Goal: Transaction & Acquisition: Purchase product/service

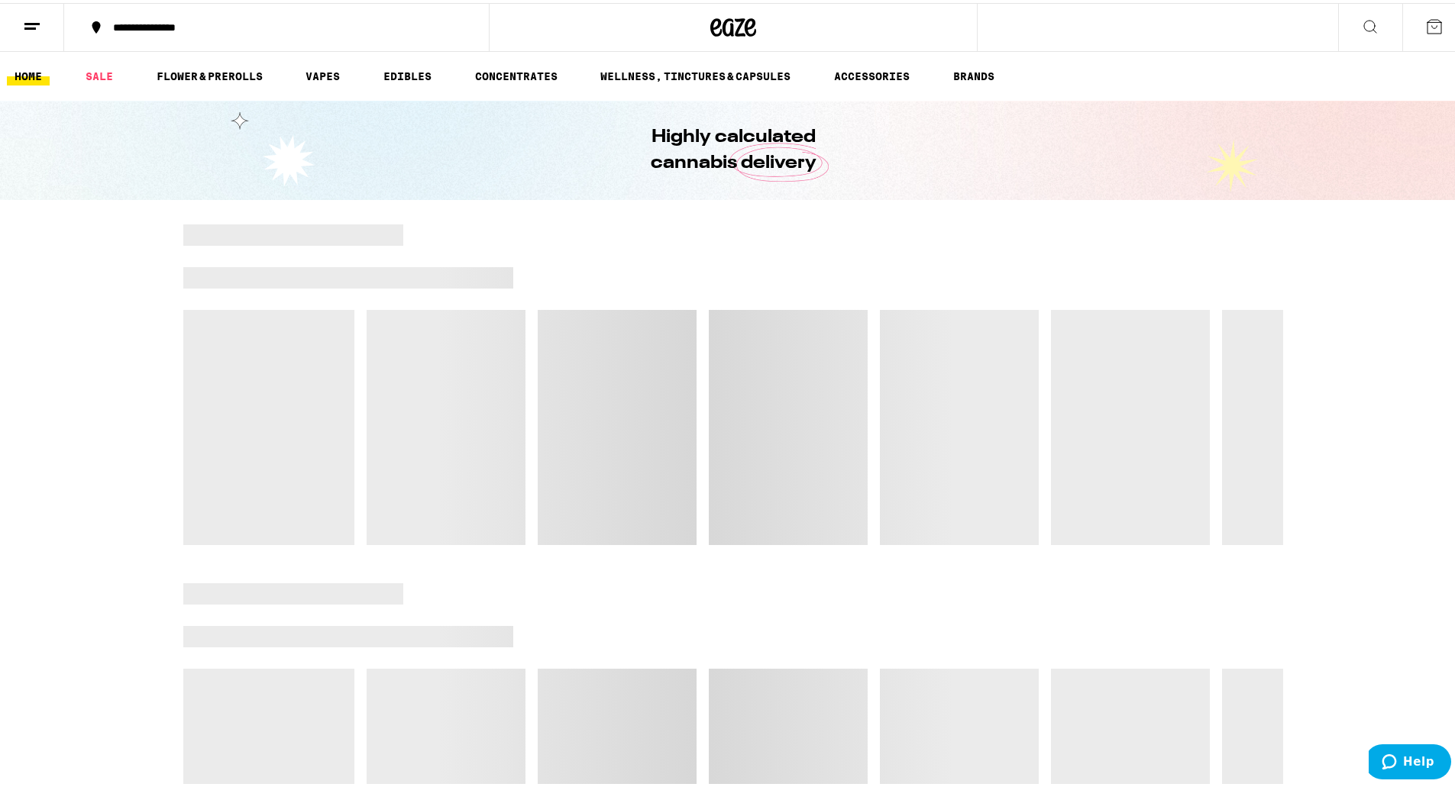
click at [32, 37] on button at bounding box center [32, 25] width 64 height 48
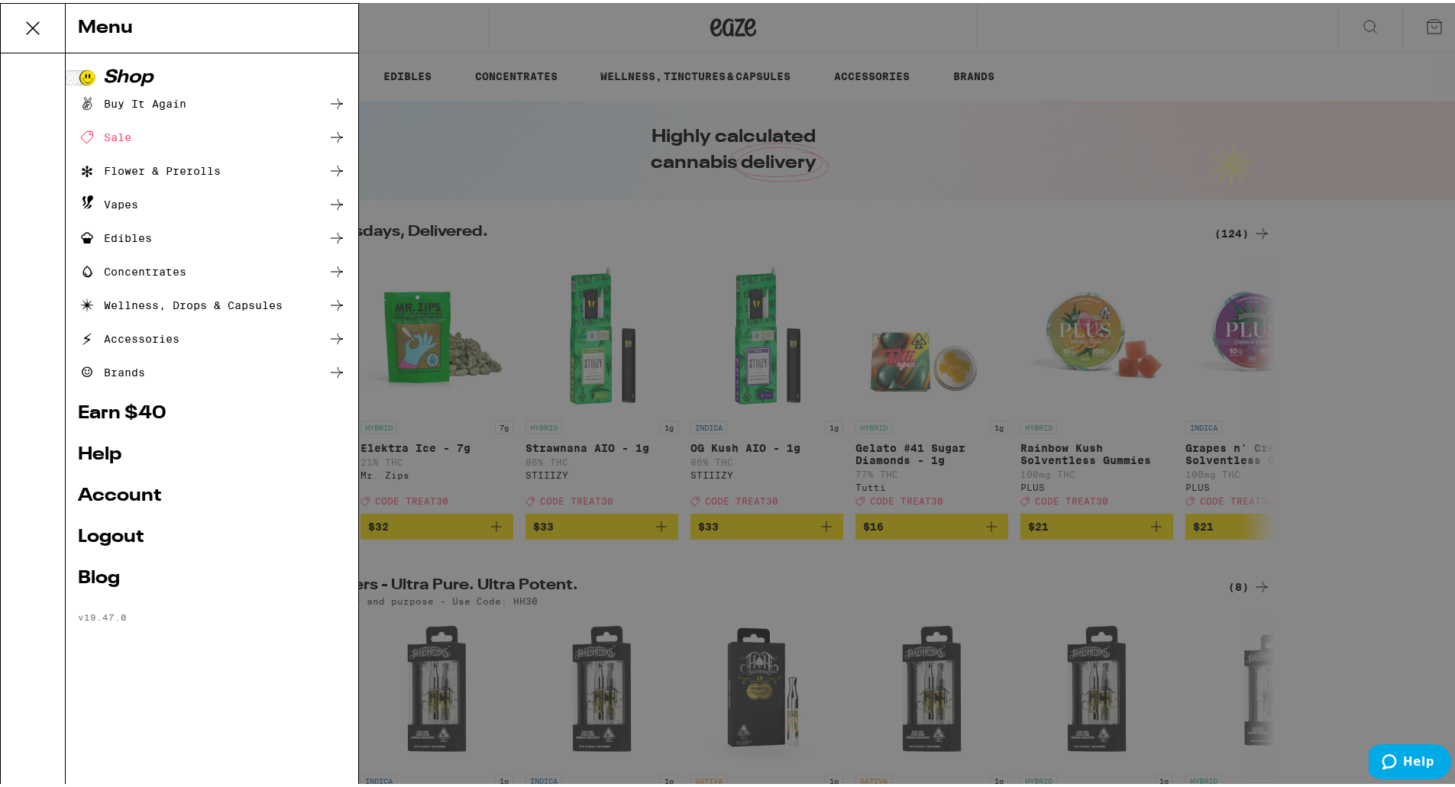
click at [124, 500] on link "Account" at bounding box center [212, 493] width 268 height 18
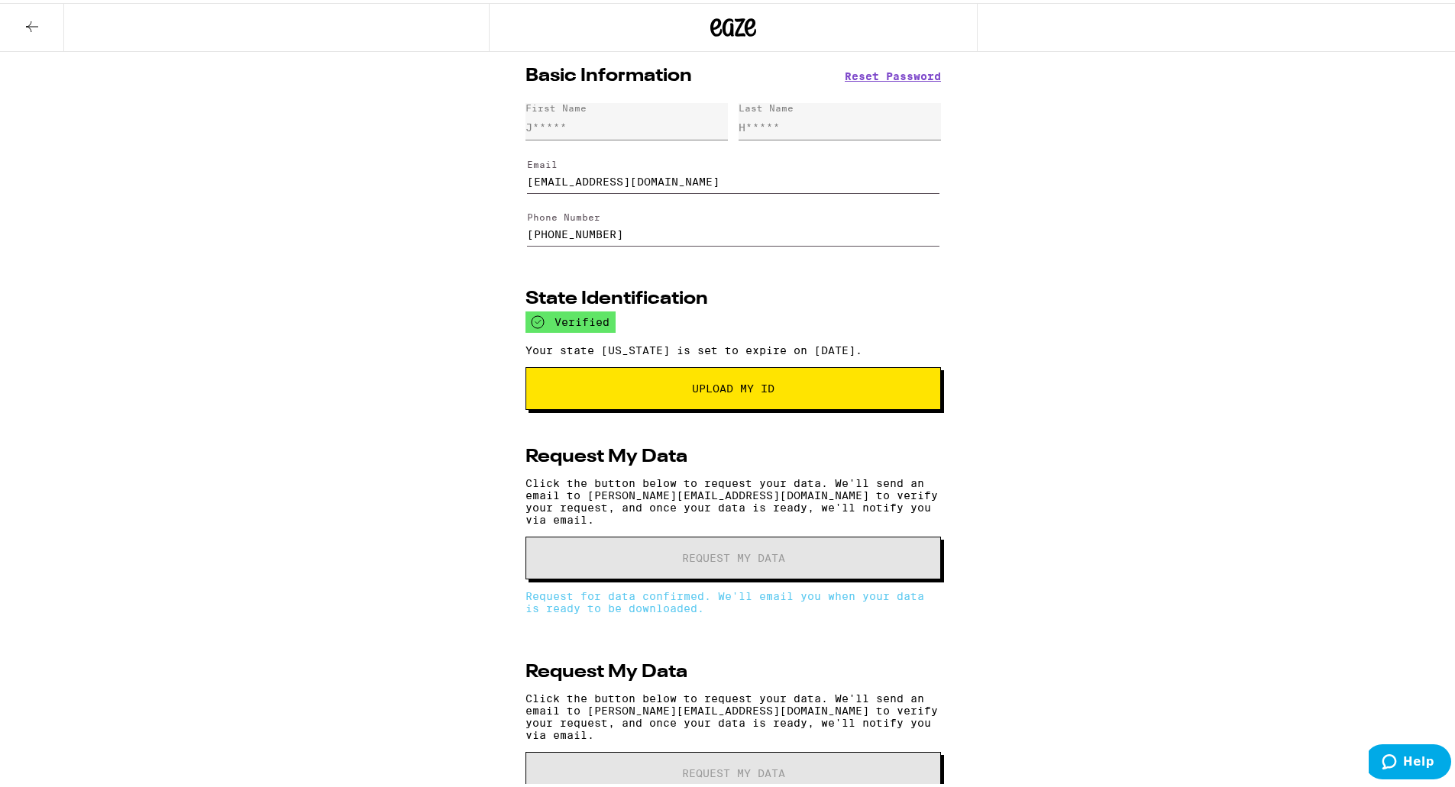
click at [43, 41] on button at bounding box center [32, 25] width 64 height 48
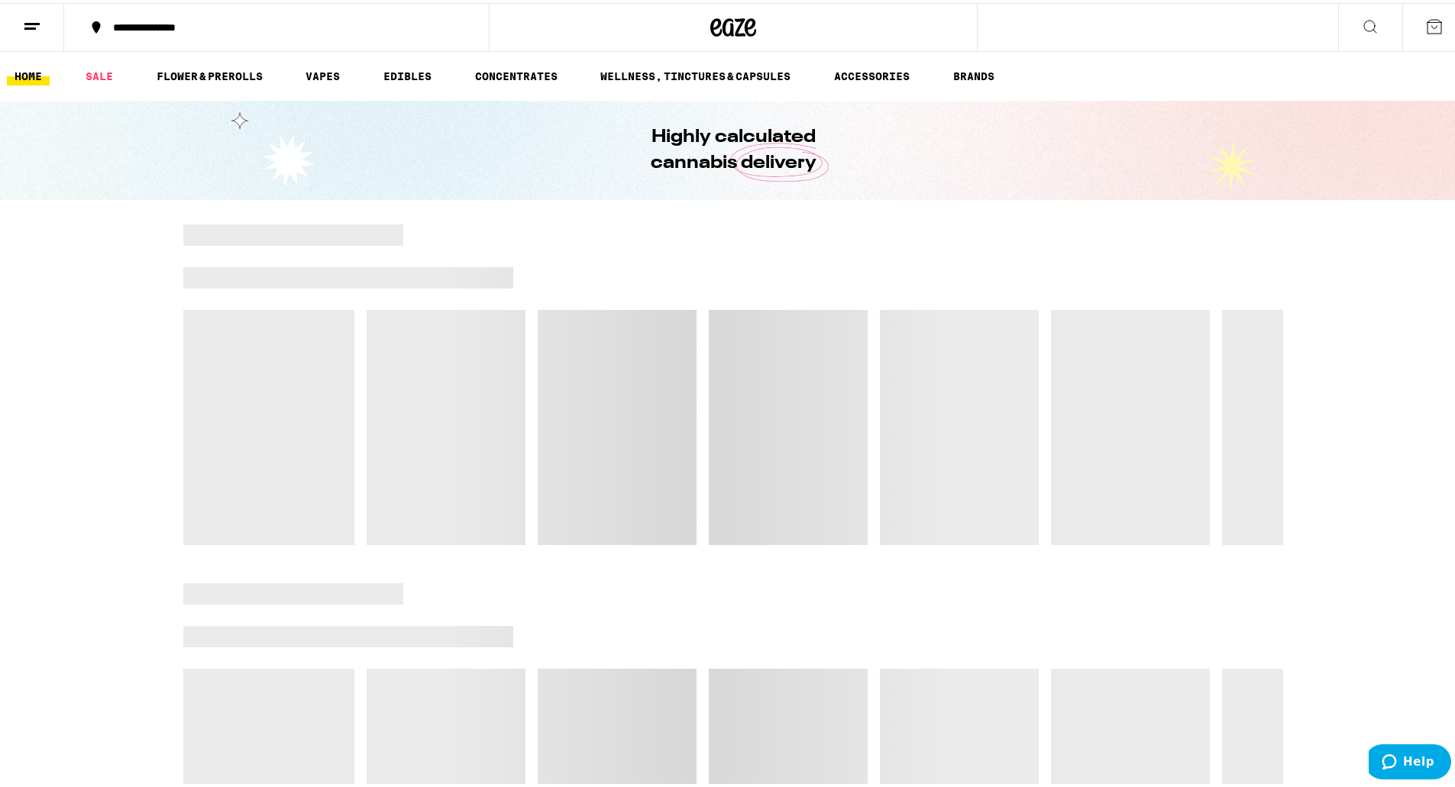
click at [37, 28] on icon at bounding box center [32, 24] width 18 height 18
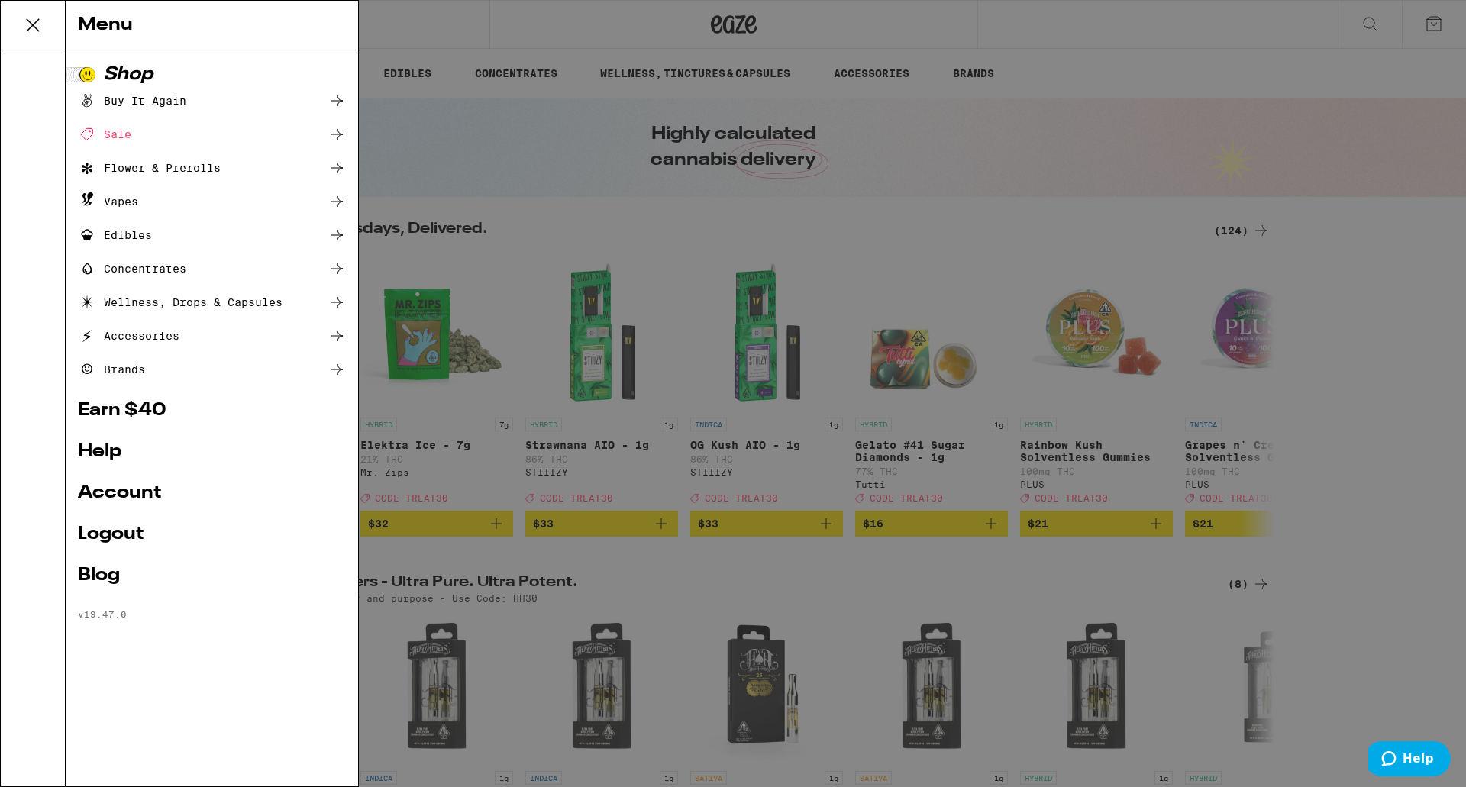
click at [554, 284] on div "Menu Shop Buy It Again Sale Flower & Prerolls Vapes Edibles Concentrates Wellne…" at bounding box center [733, 393] width 1466 height 787
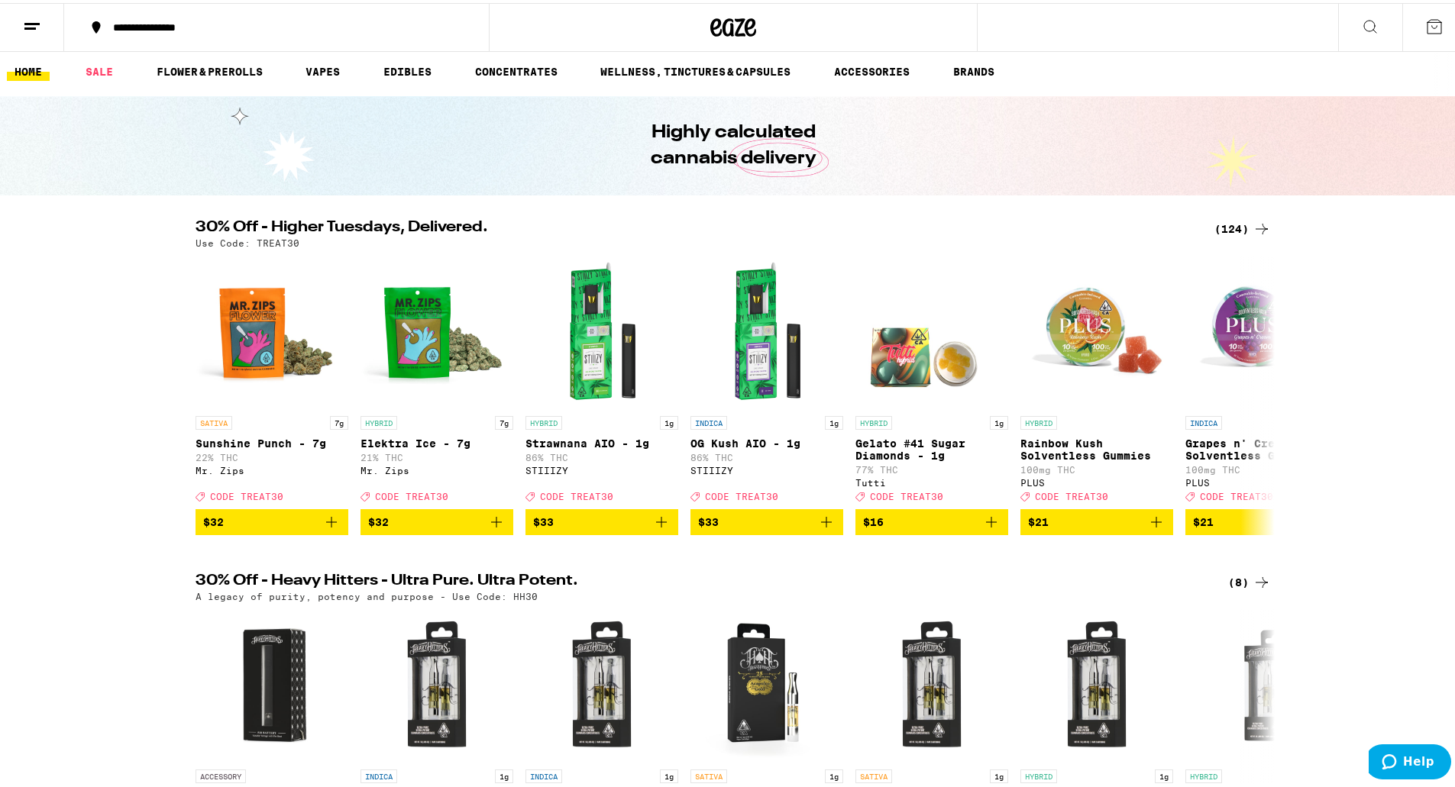
scroll to position [5, 0]
click at [1253, 221] on icon at bounding box center [1261, 225] width 18 height 18
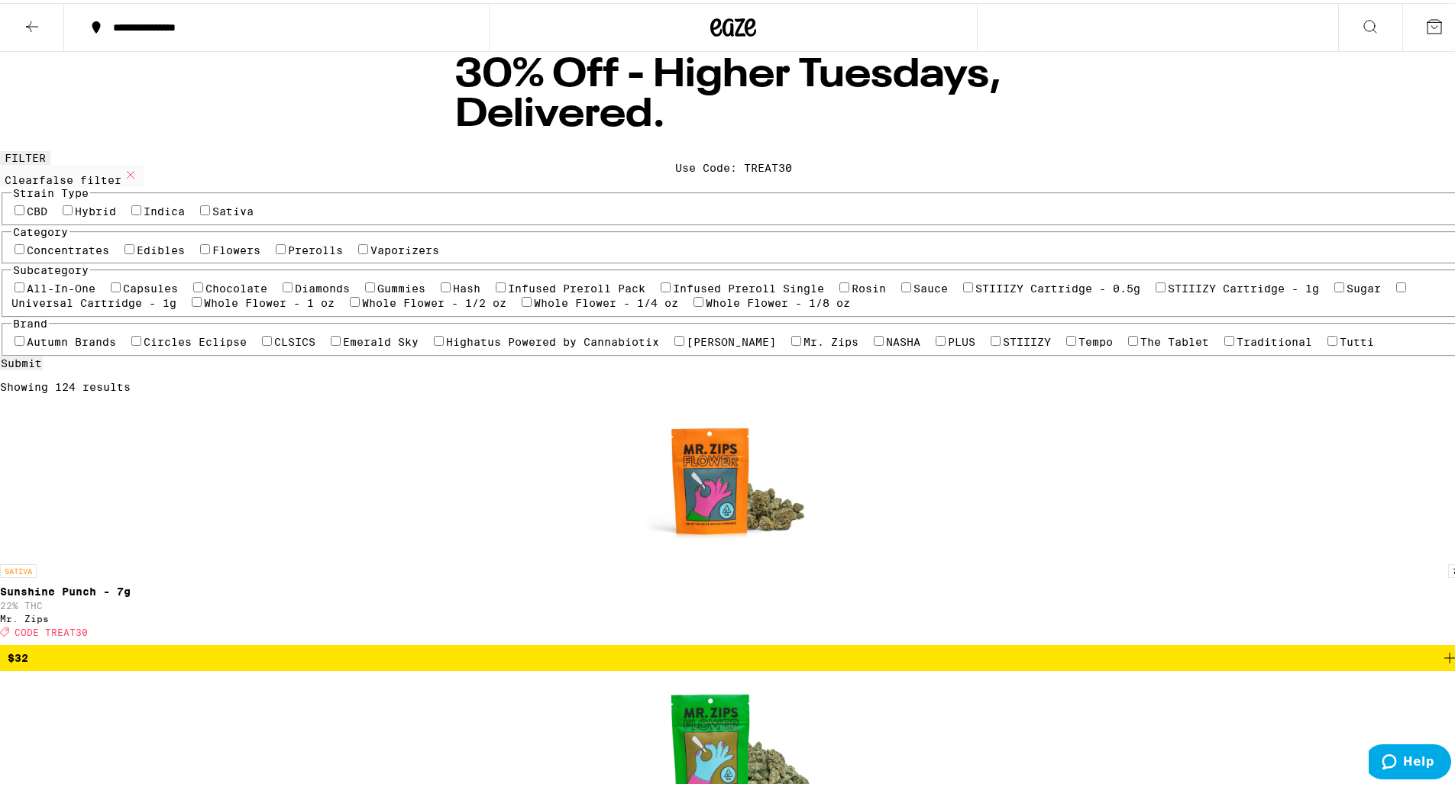
scroll to position [22, 0]
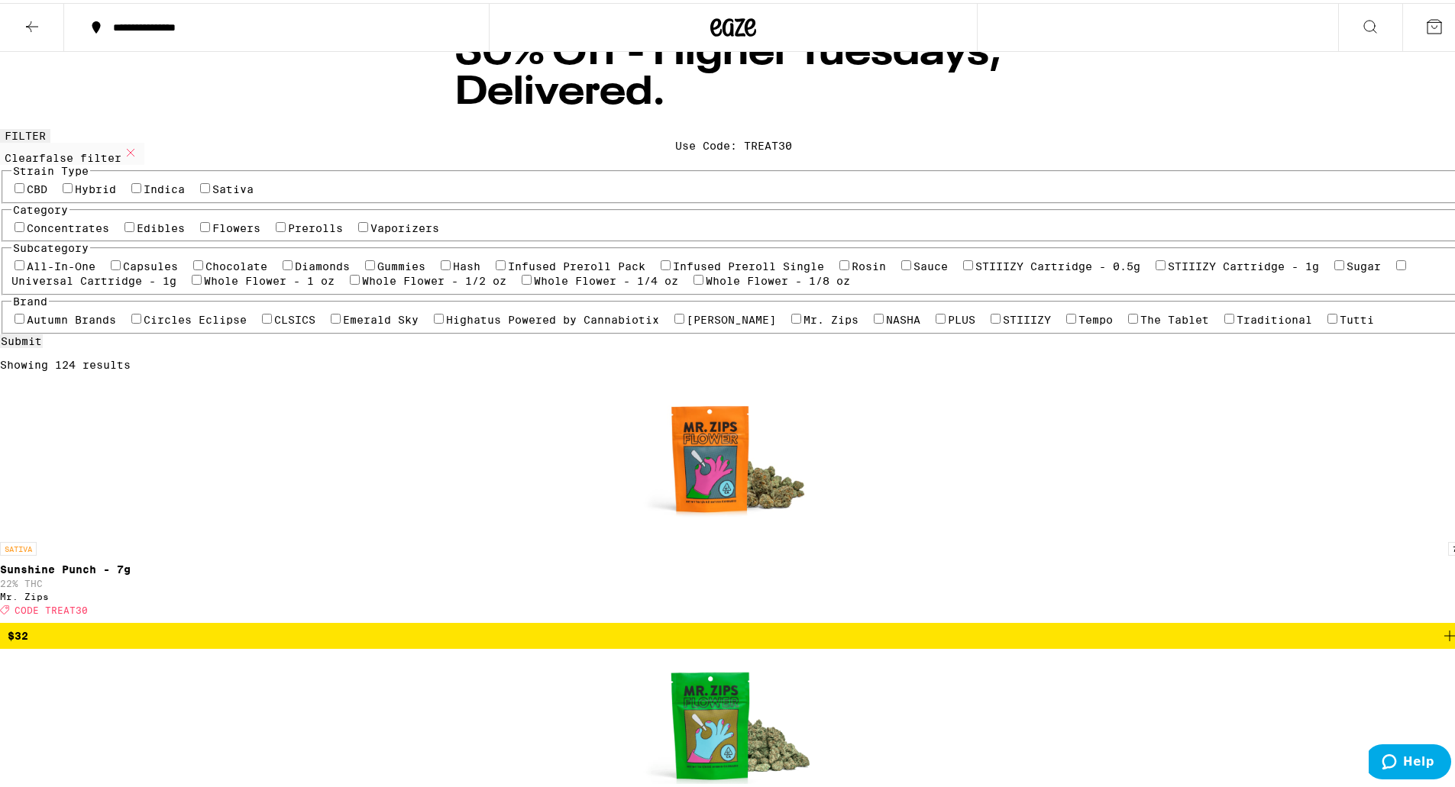
click at [218, 231] on label "Flowers" at bounding box center [236, 225] width 48 height 12
click at [210, 229] on input "Flowers" at bounding box center [205, 224] width 10 height 10
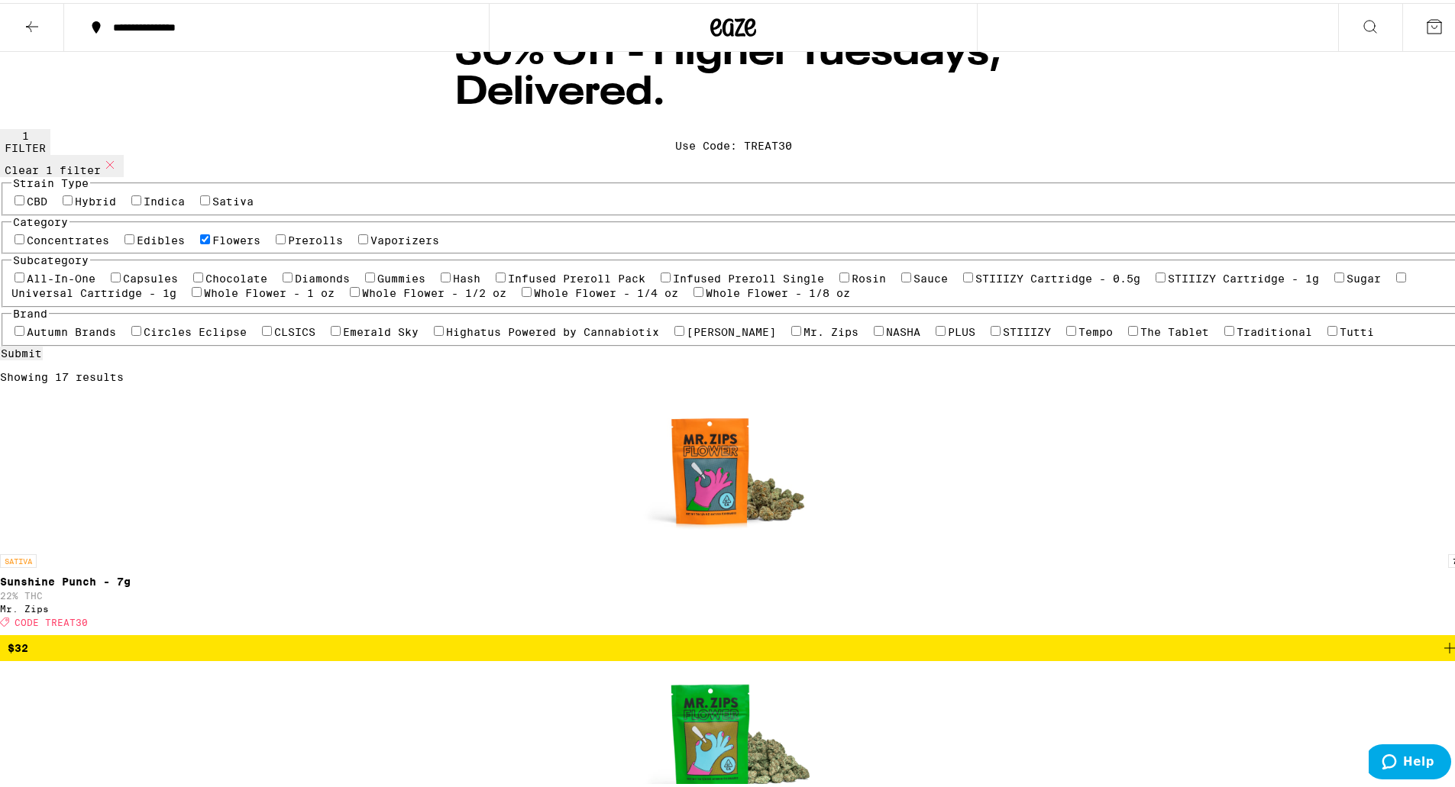
click at [250, 244] on label "Flowers" at bounding box center [236, 237] width 48 height 12
click at [210, 241] on input "Flowers" at bounding box center [205, 236] width 10 height 10
checkbox input "false"
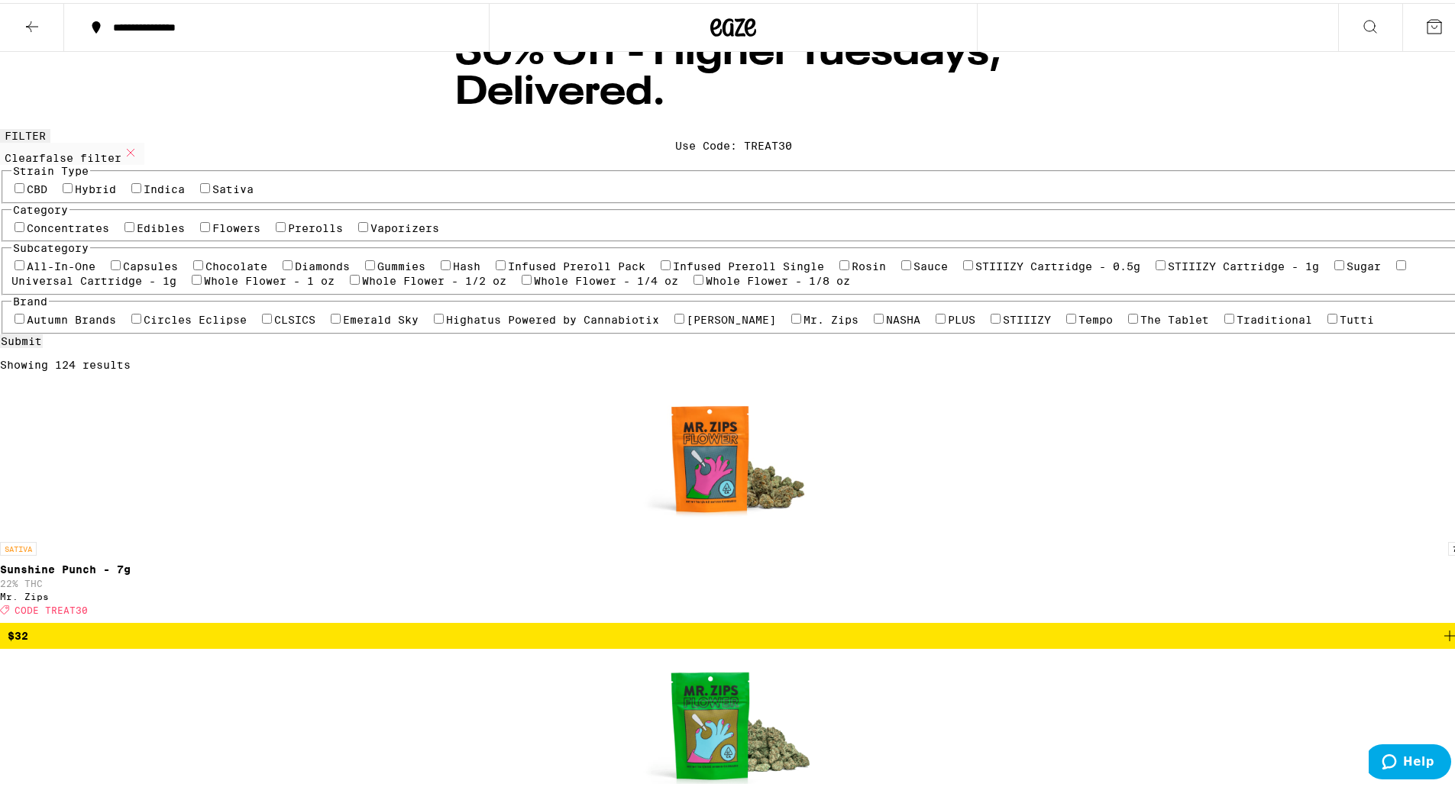
click at [330, 231] on label "Prerolls" at bounding box center [315, 225] width 55 height 12
click at [286, 229] on input "Prerolls" at bounding box center [281, 224] width 10 height 10
checkbox input "true"
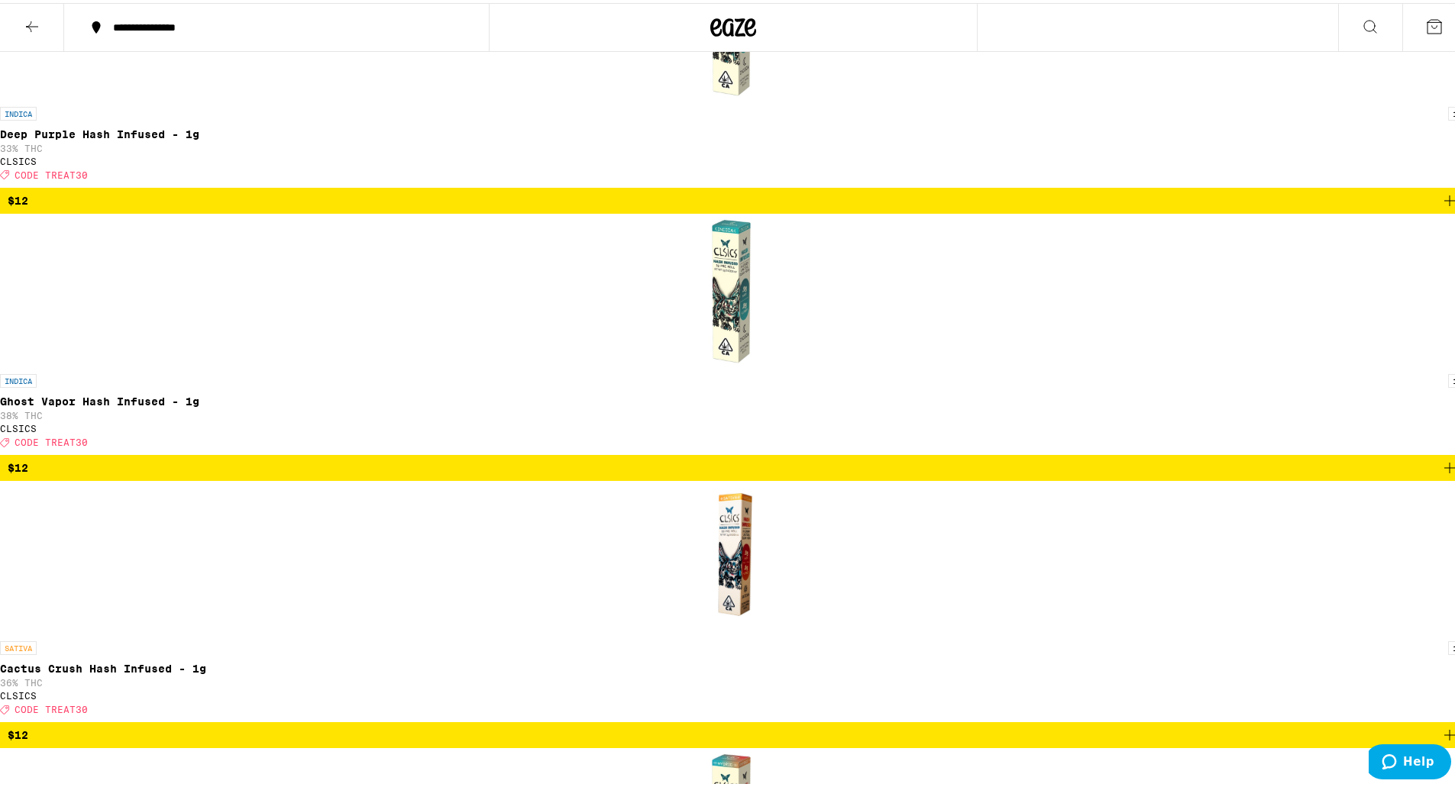
scroll to position [471, 0]
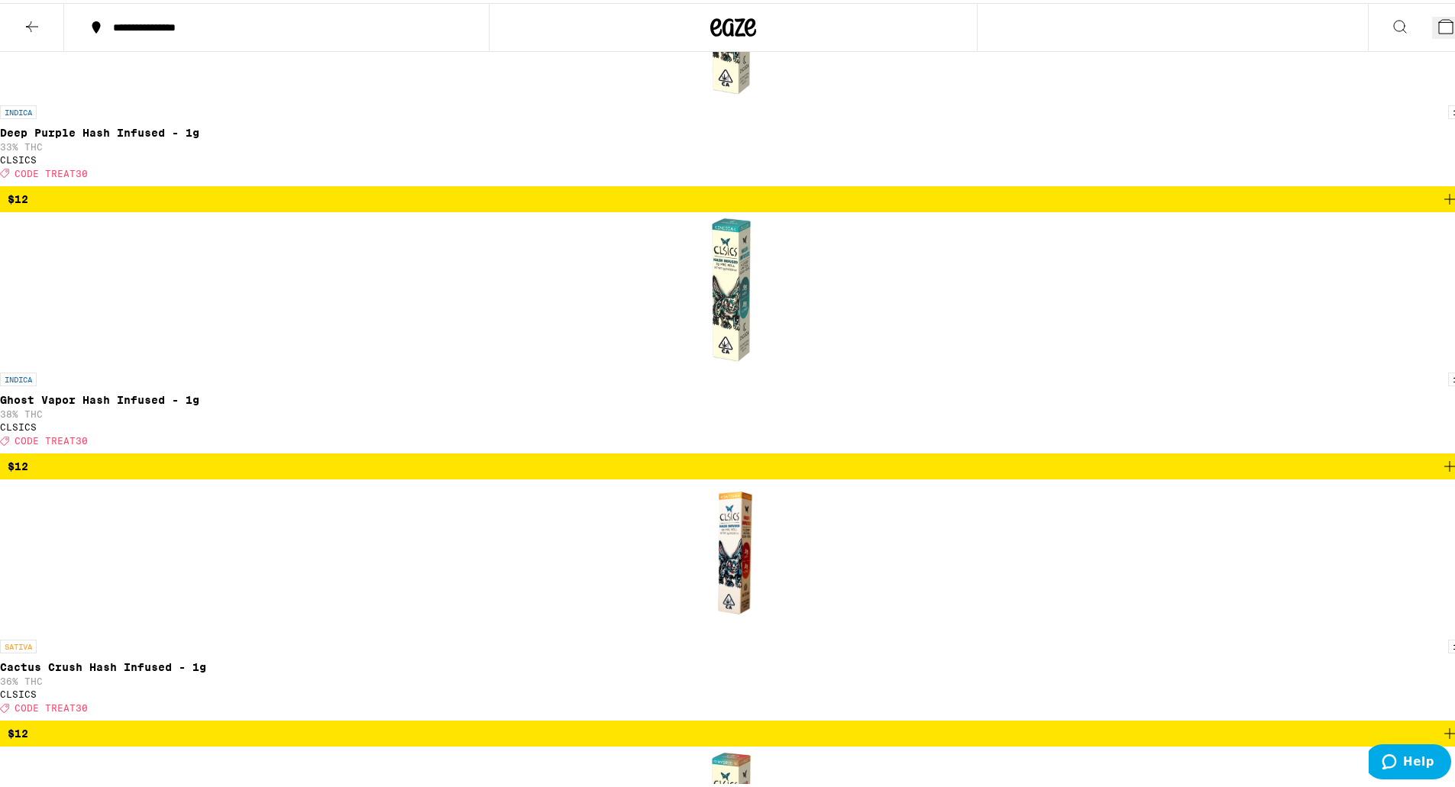
click at [1443, 27] on button "2" at bounding box center [1449, 25] width 34 height 22
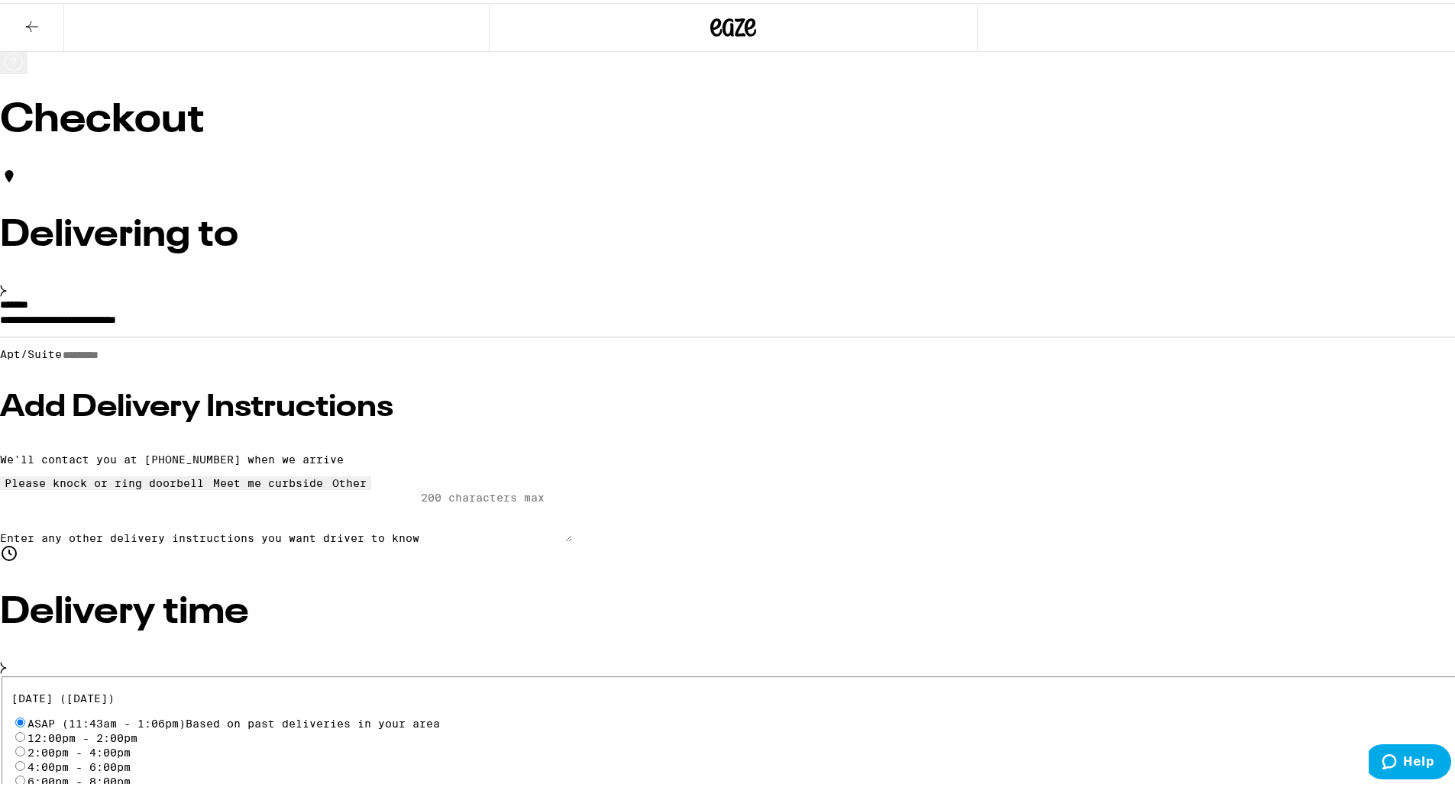
scroll to position [180, 0]
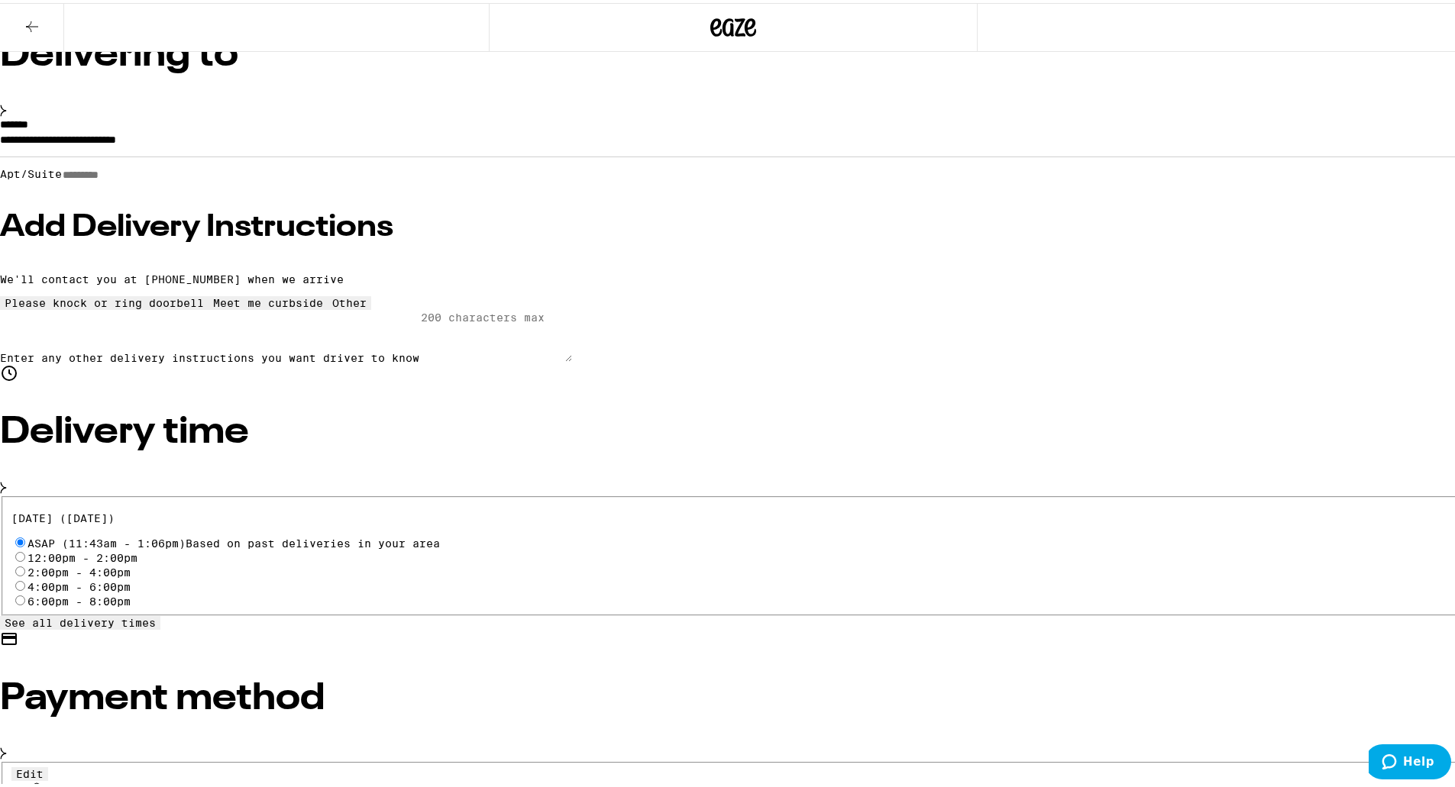
click at [48, 764] on button "Edit" at bounding box center [29, 771] width 37 height 14
click at [433, 786] on button "Remove Account" at bounding box center [380, 793] width 105 height 14
drag, startPoint x: 598, startPoint y: 421, endPoint x: 1132, endPoint y: 340, distance: 540.6
